Goal: Register for event/course

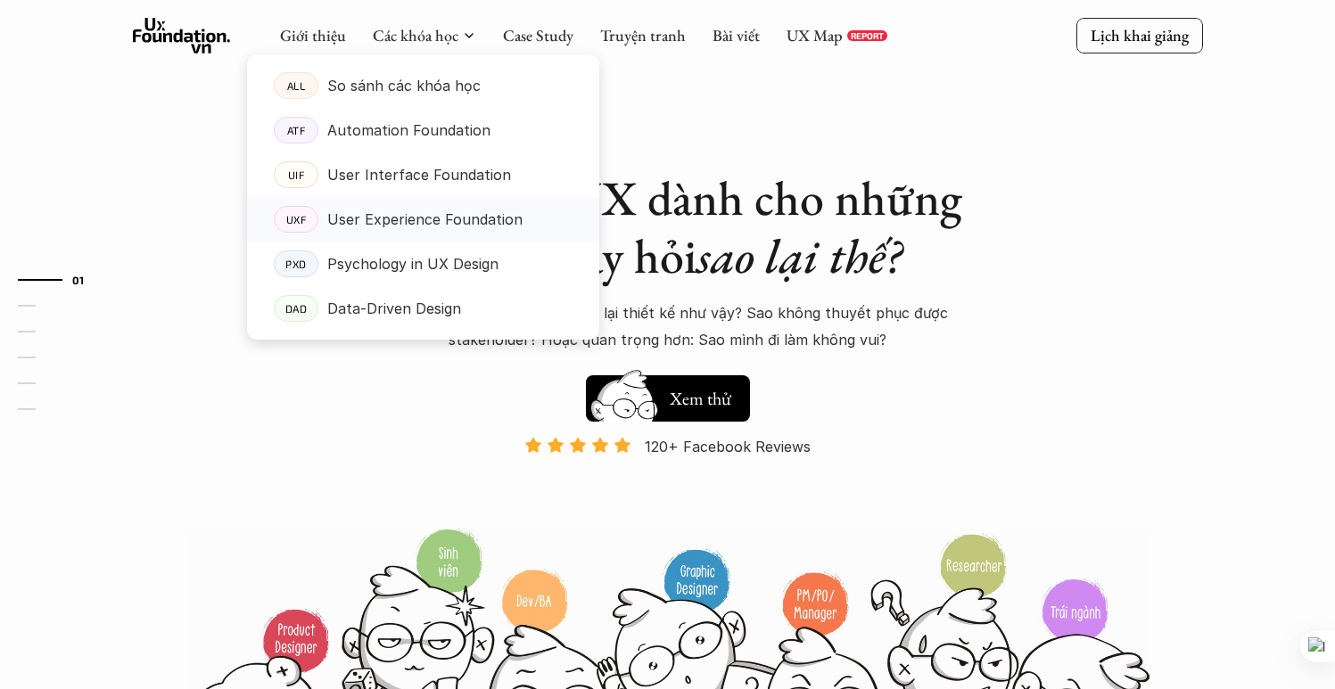
click at [418, 220] on p "User Experience Foundation" at bounding box center [424, 219] width 195 height 27
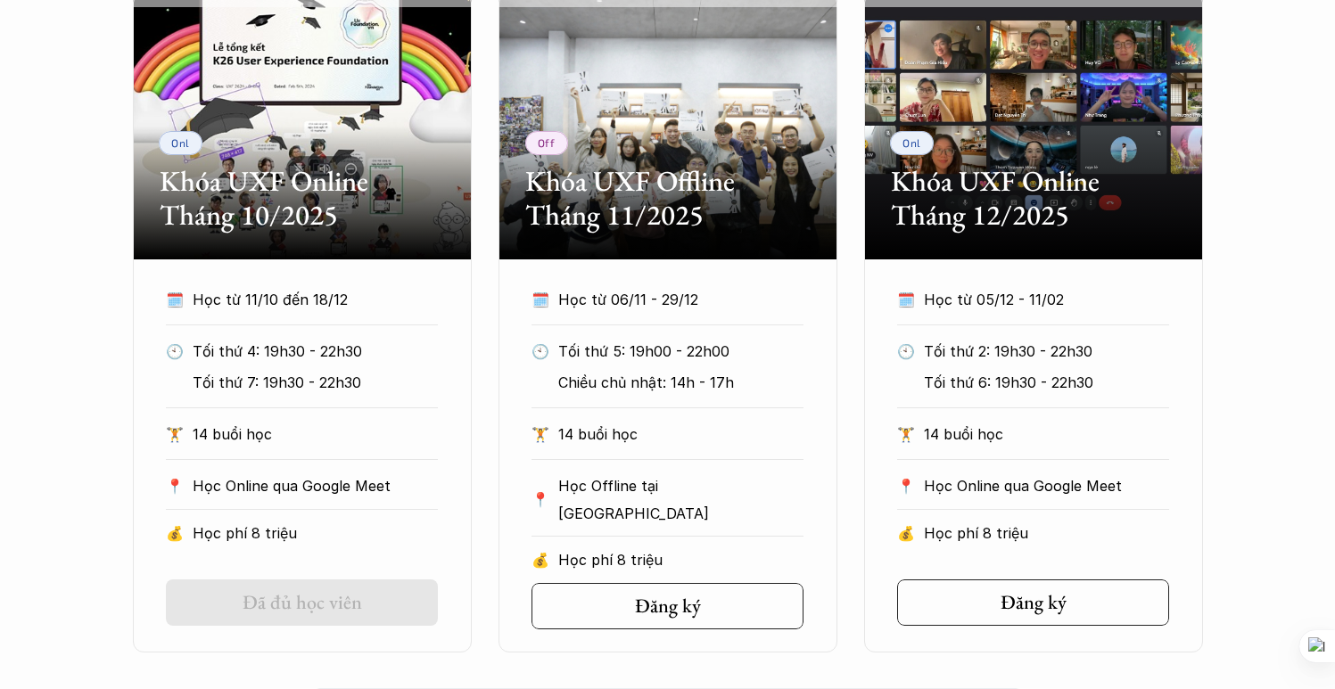
scroll to position [893, 0]
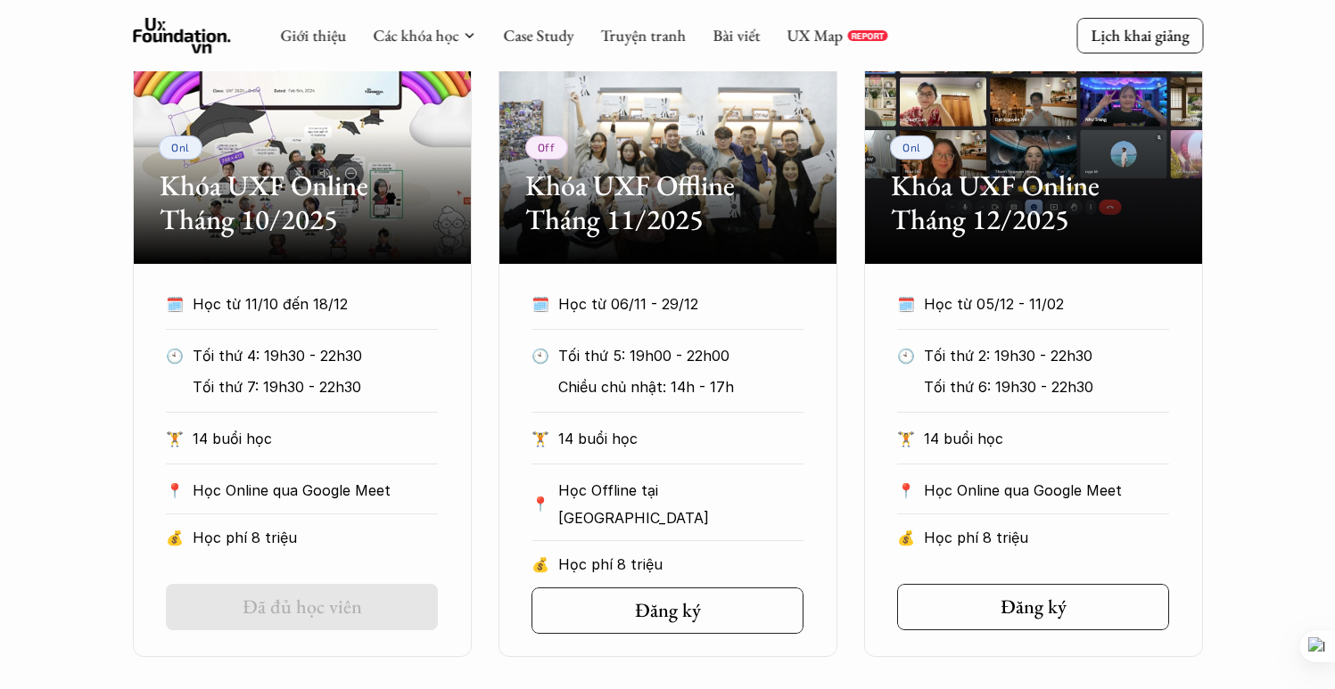
click at [486, 216] on div "Onl Khóa UXF Online Tháng 10/2025 🗓️ Học từ 11/10 đến 18/12 🕙 Tối thứ 4: 19h30 …" at bounding box center [668, 326] width 1070 height 661
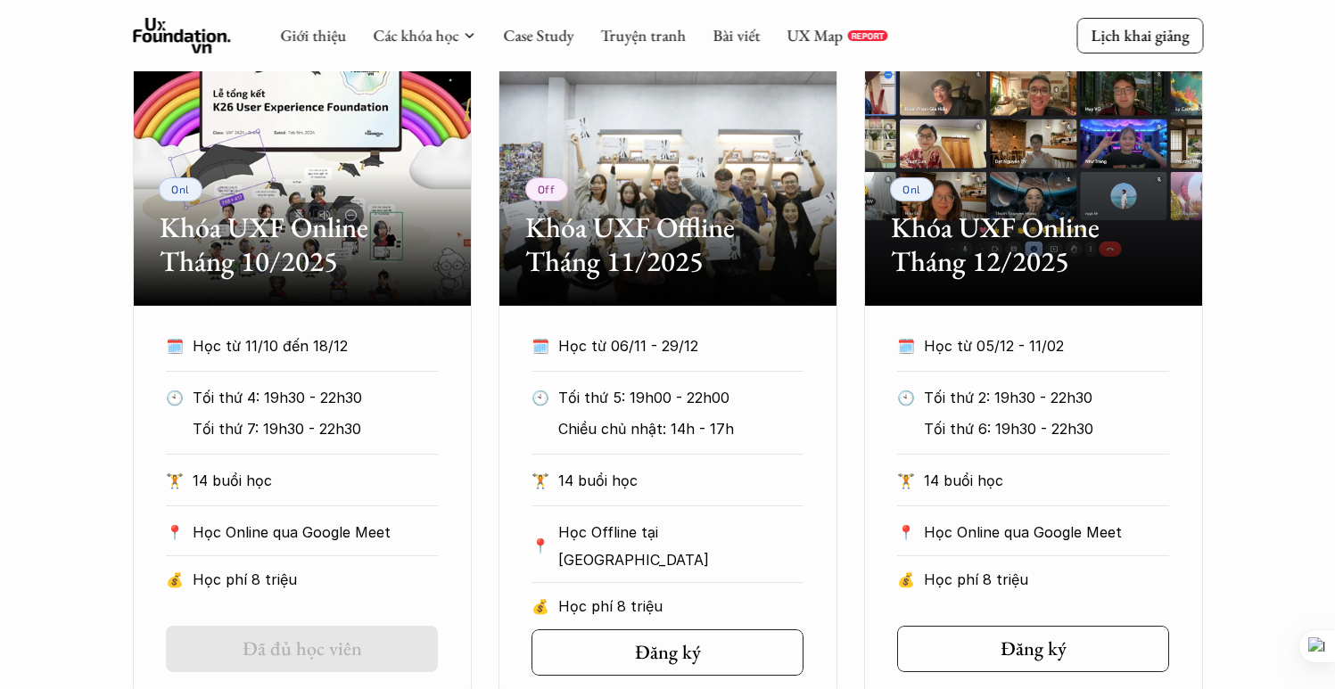
scroll to position [842, 0]
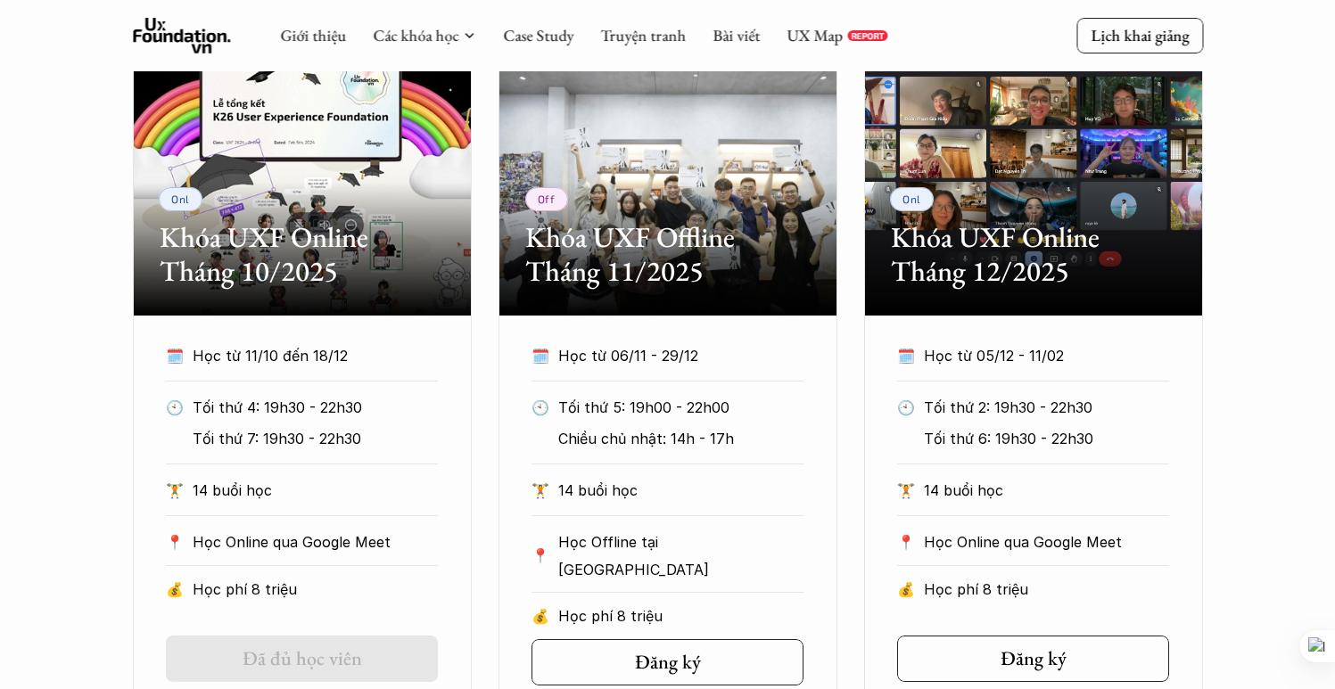
click at [853, 222] on div "Onl Khóa UXF Online Tháng 10/2025 🗓️ Học từ 11/10 đến 18/12 🕙 Tối thứ 4: 19h30 …" at bounding box center [668, 378] width 1070 height 661
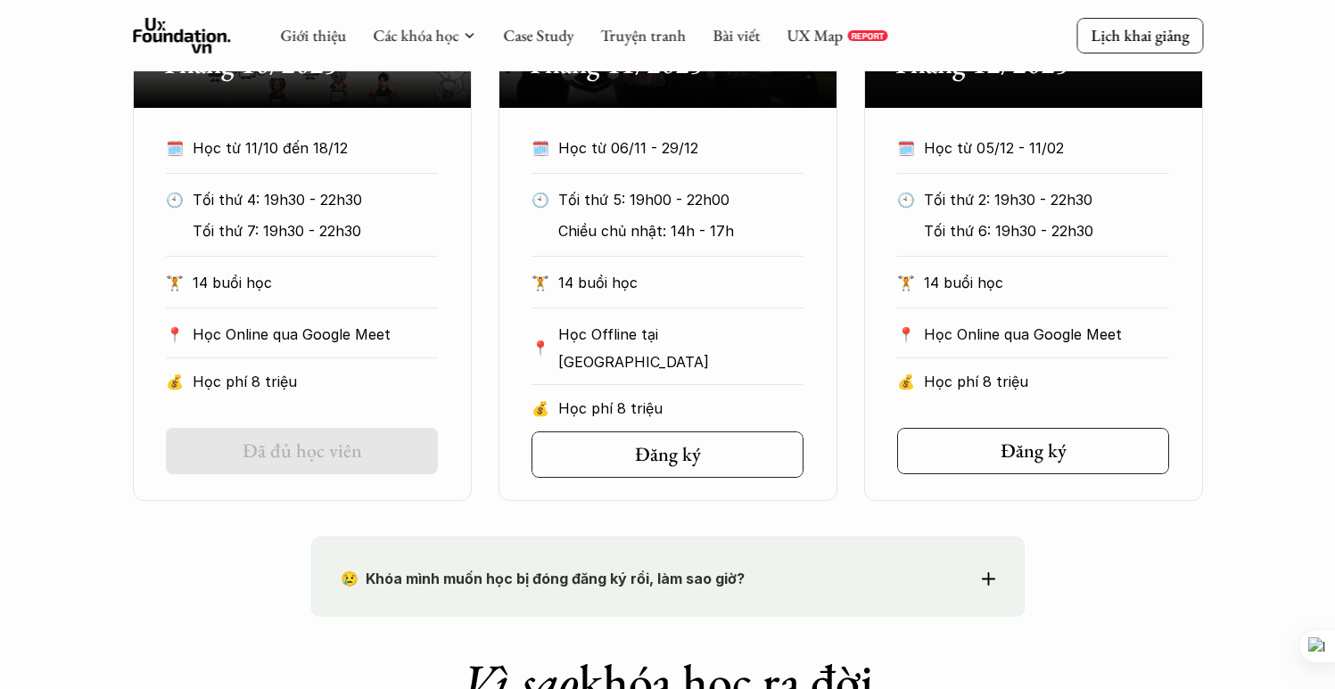
scroll to position [953, 0]
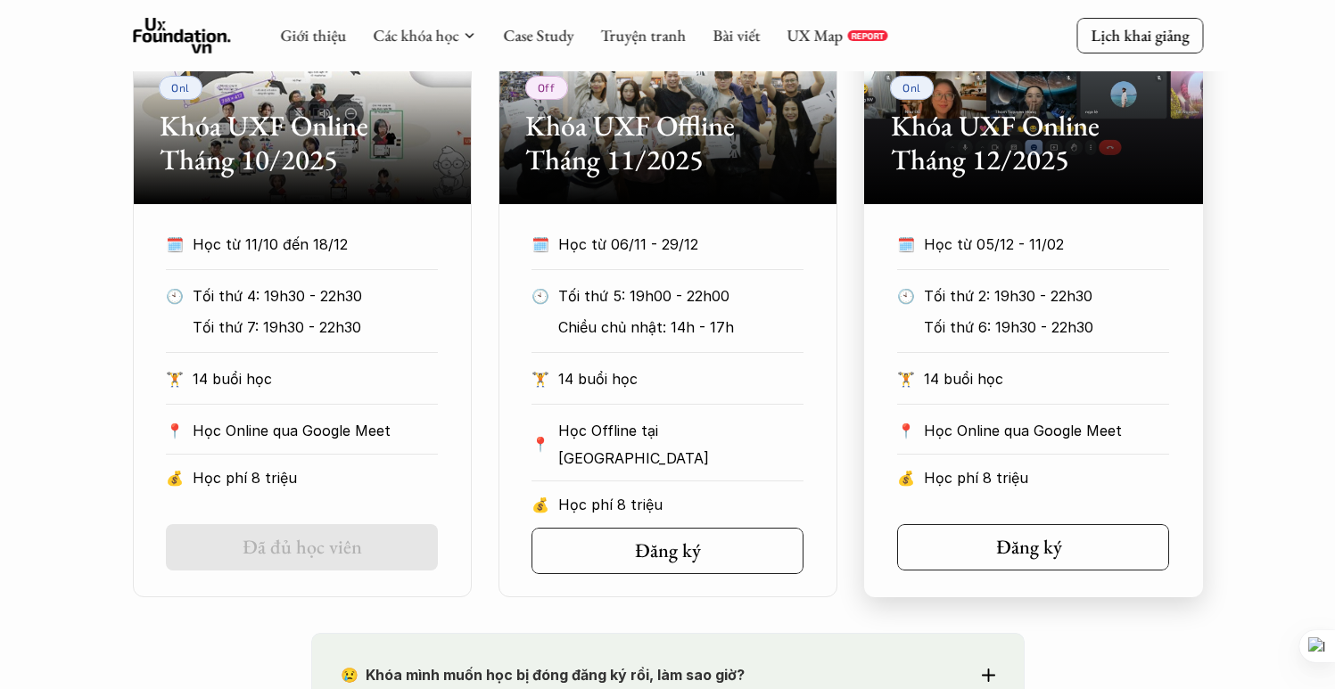
click at [1056, 546] on h5 "Đăng ký" at bounding box center [1029, 547] width 66 height 23
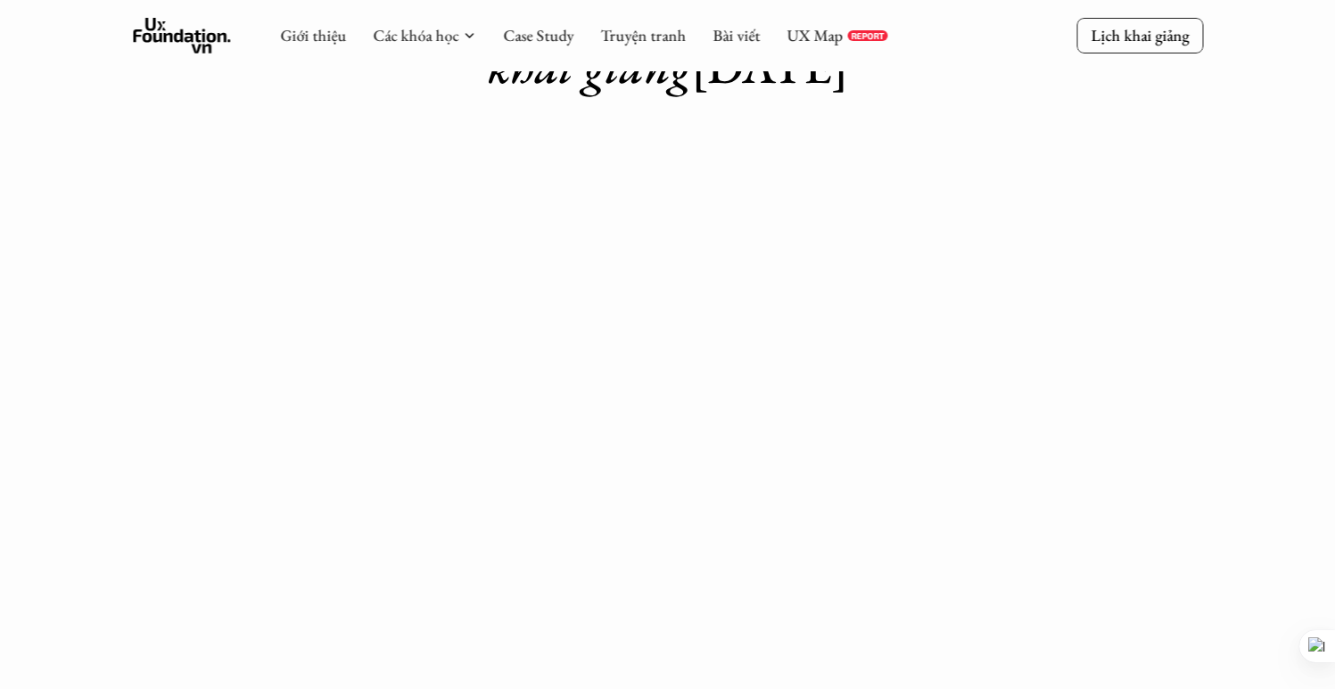
scroll to position [189, 0]
